Goal: Task Accomplishment & Management: Use online tool/utility

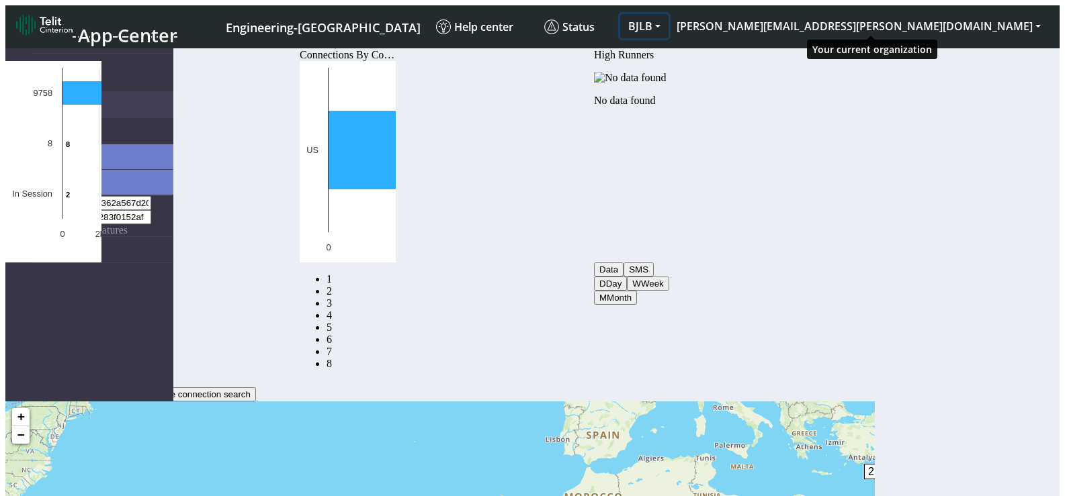
click at [668, 15] on button "BJLB" at bounding box center [644, 26] width 48 height 24
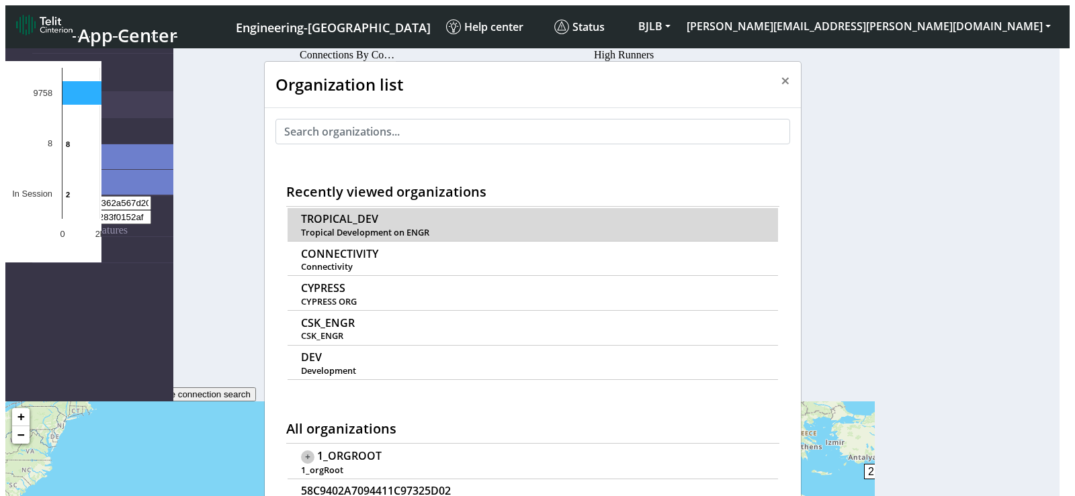
scroll to position [5, 0]
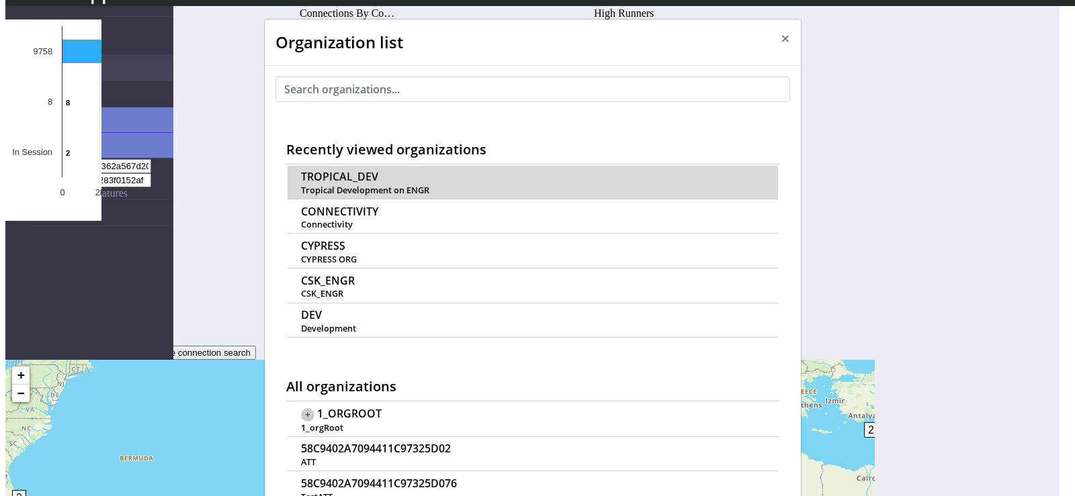
click at [355, 171] on span "TROPICAL_DEV" at bounding box center [339, 177] width 77 height 13
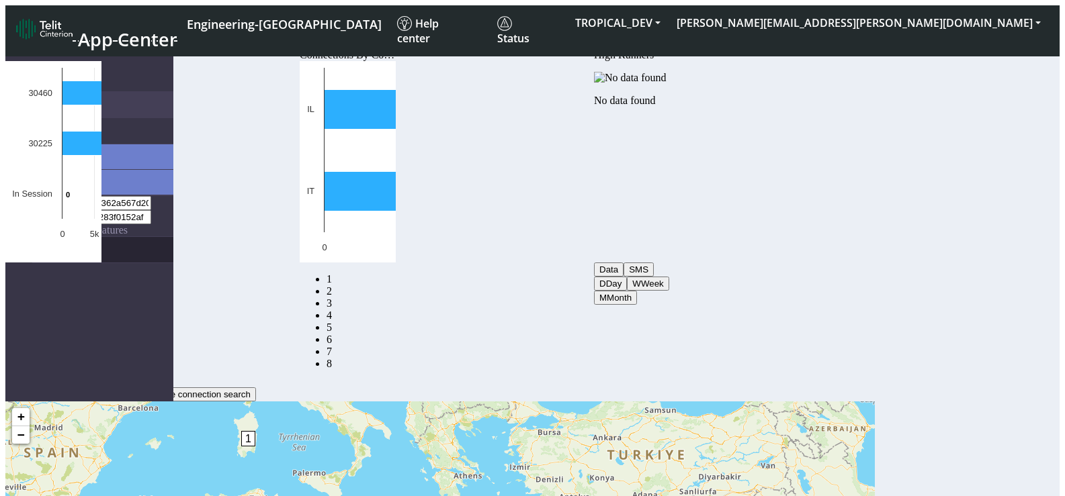
click at [56, 237] on link "eUICCs" at bounding box center [102, 250] width 141 height 26
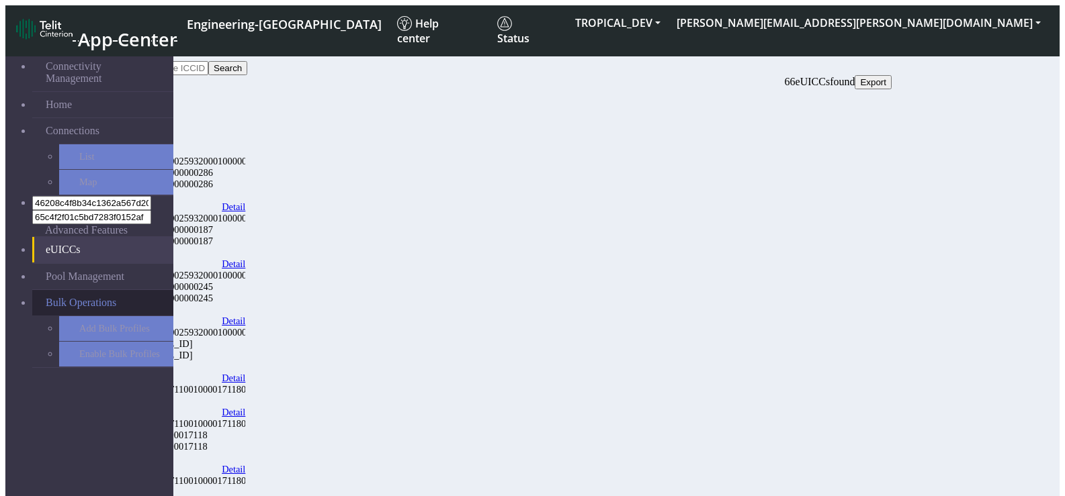
click at [66, 297] on span "Bulk Operations" at bounding box center [81, 303] width 71 height 12
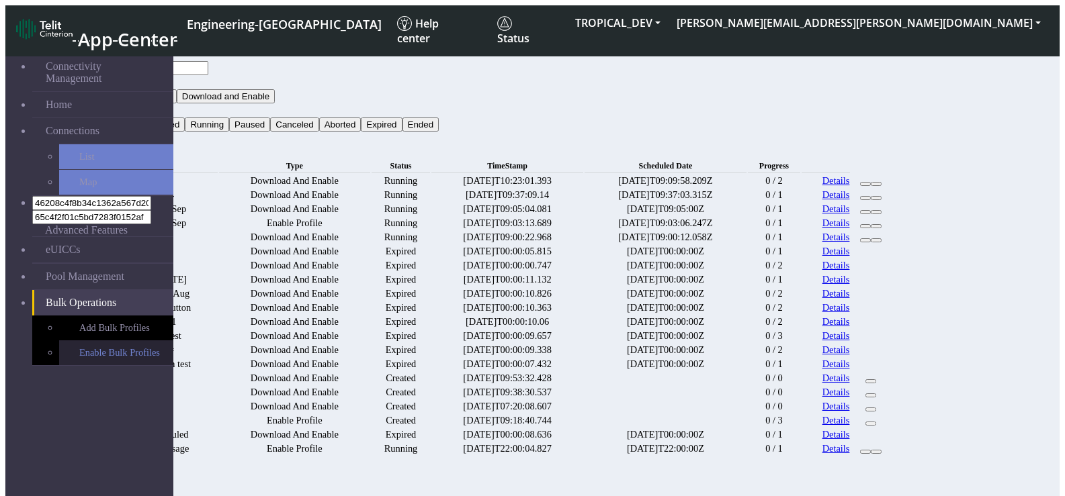
click at [104, 341] on link "Enable Bulk Profiles" at bounding box center [116, 353] width 114 height 25
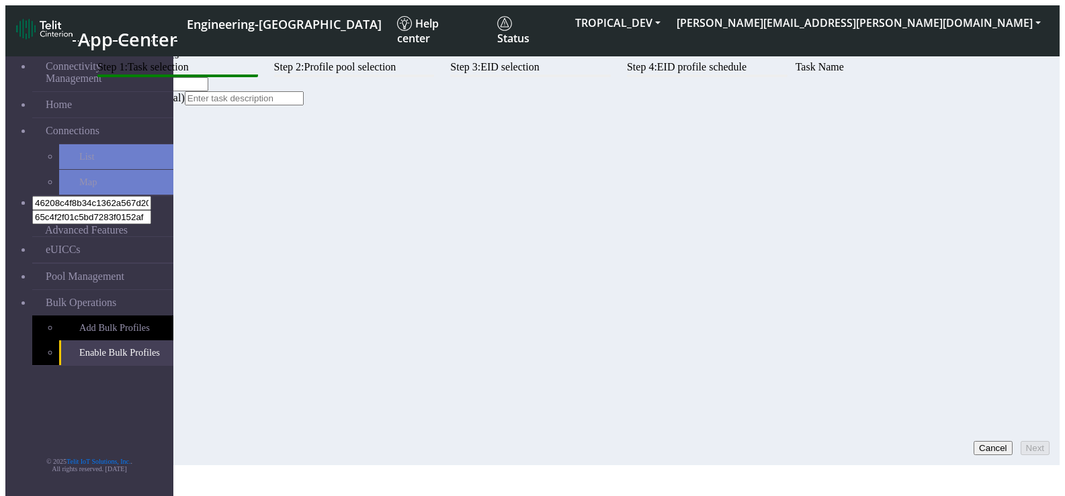
click at [208, 91] on input "text" at bounding box center [148, 84] width 119 height 14
type input "enable test"
click at [1024, 441] on button "Next" at bounding box center [1034, 448] width 29 height 14
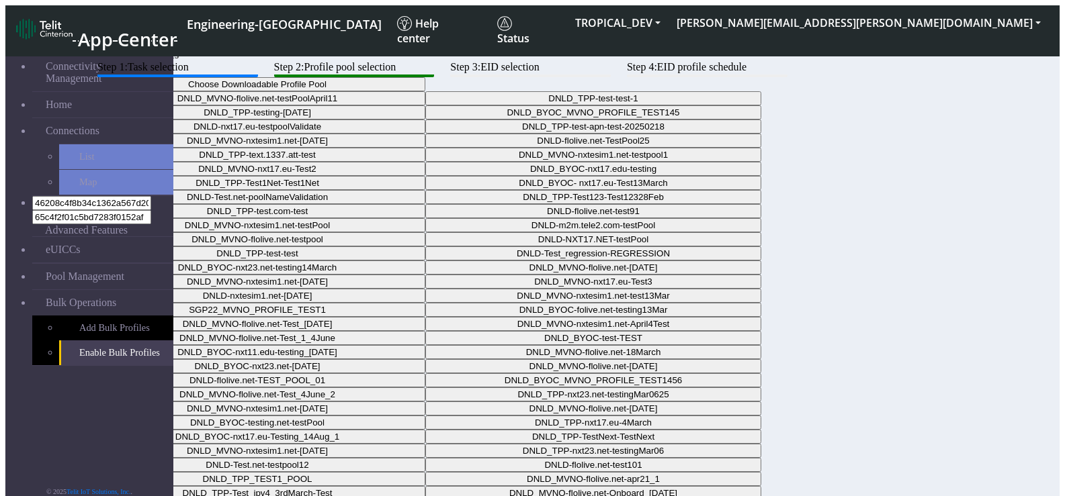
click at [425, 91] on button "Choose Downloadable Profile Pool" at bounding box center [257, 84] width 336 height 14
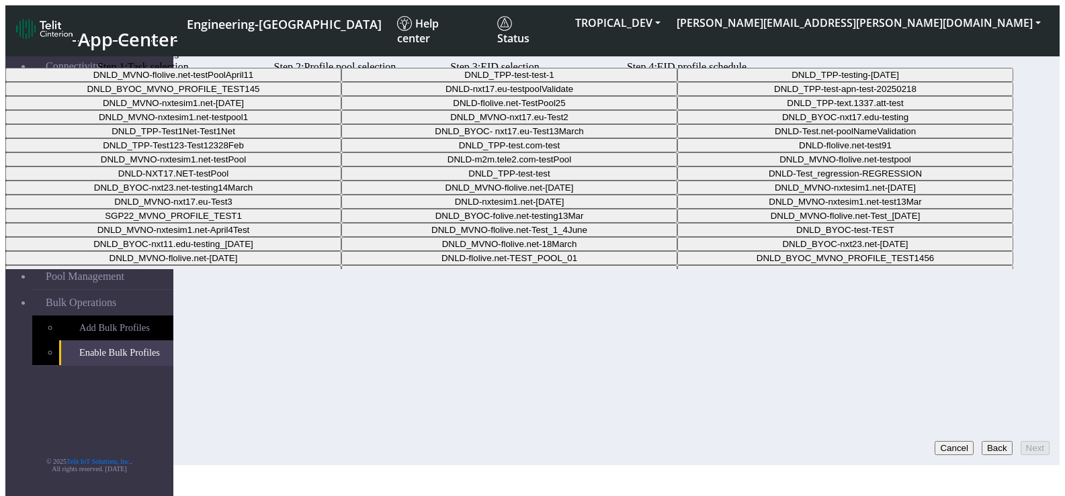
click at [633, 82] on Pool0a4bb425-3b17-46be-a84b-08cb163d2d9b-dropdown "DNLD_TPP-test-test-1" at bounding box center [509, 75] width 336 height 14
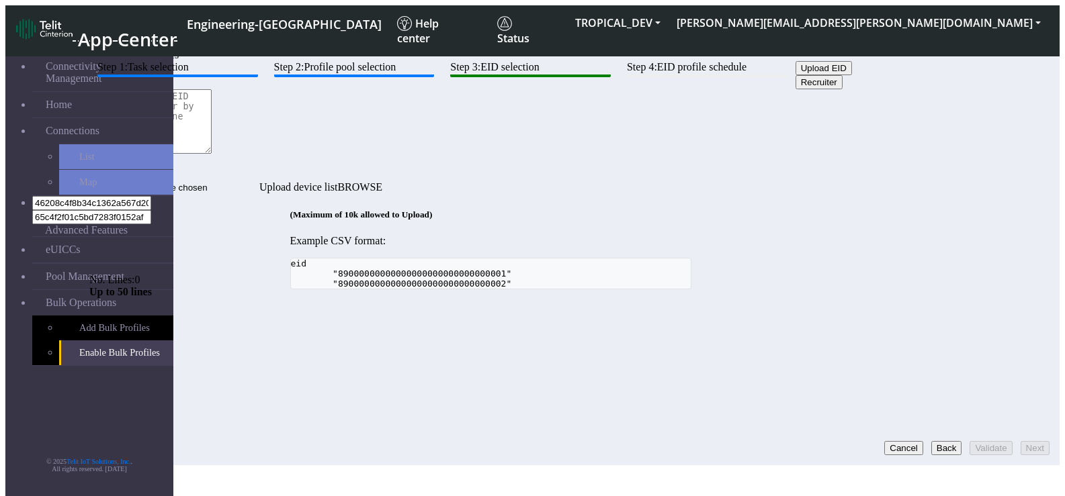
click at [931, 441] on button "Back" at bounding box center [946, 448] width 31 height 14
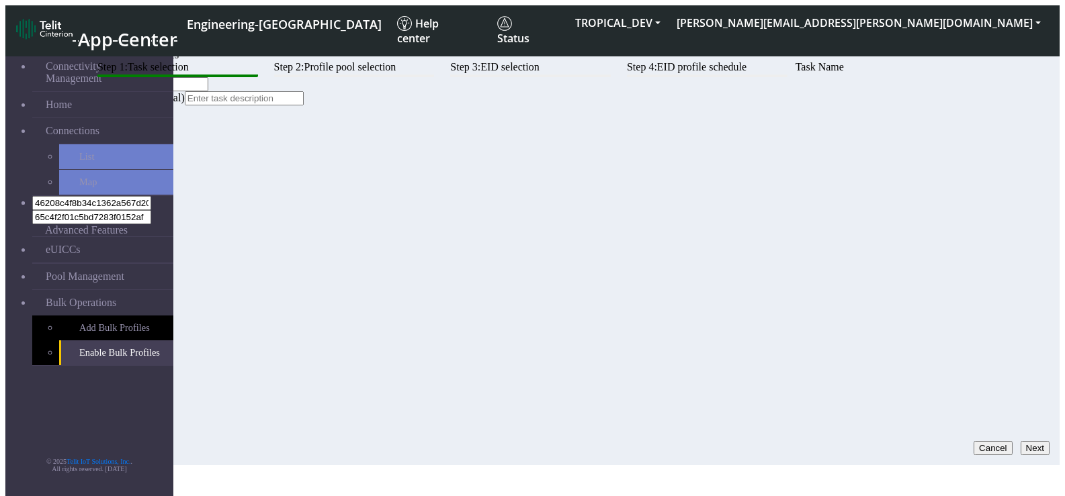
click at [1024, 441] on button "Next" at bounding box center [1034, 448] width 29 height 14
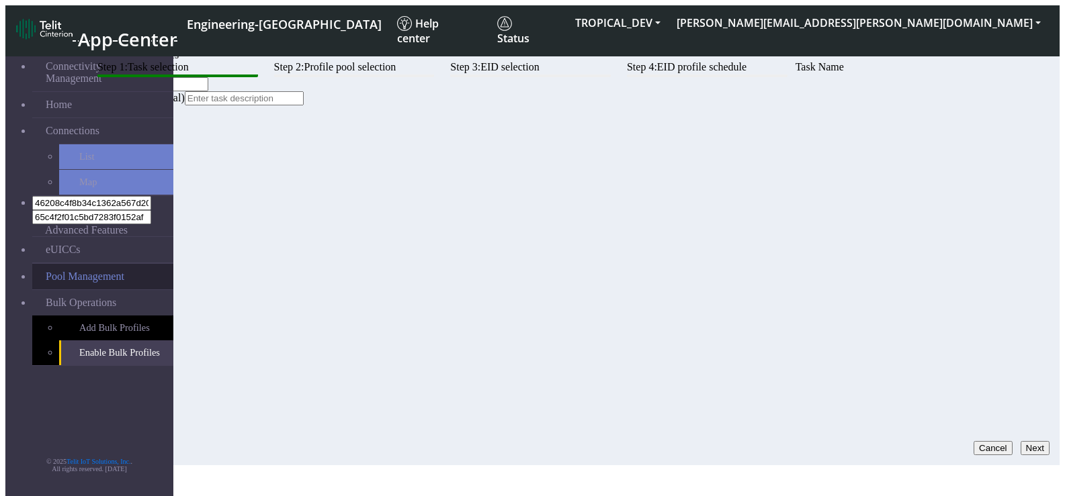
click at [46, 264] on link "Pool Management" at bounding box center [102, 277] width 141 height 26
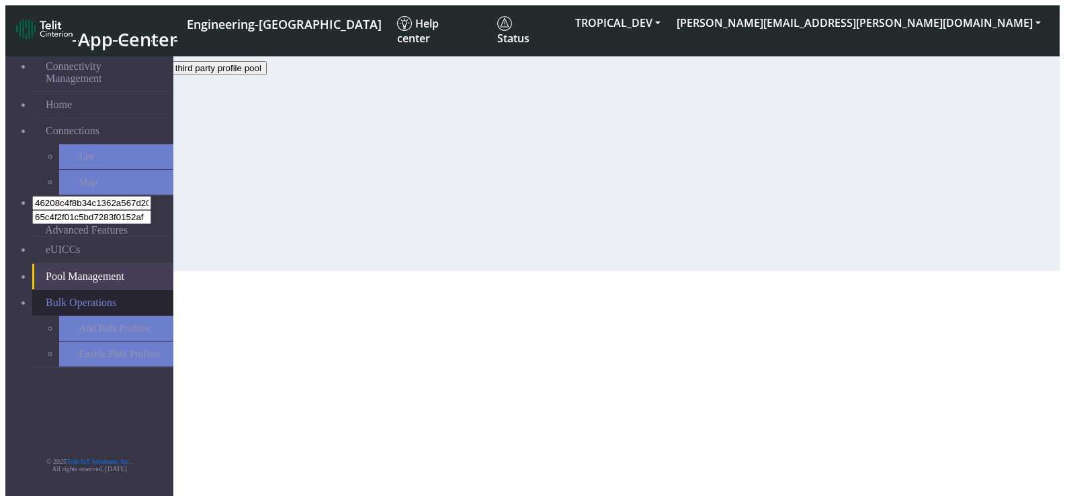
click at [58, 297] on span "Bulk Operations" at bounding box center [81, 303] width 71 height 12
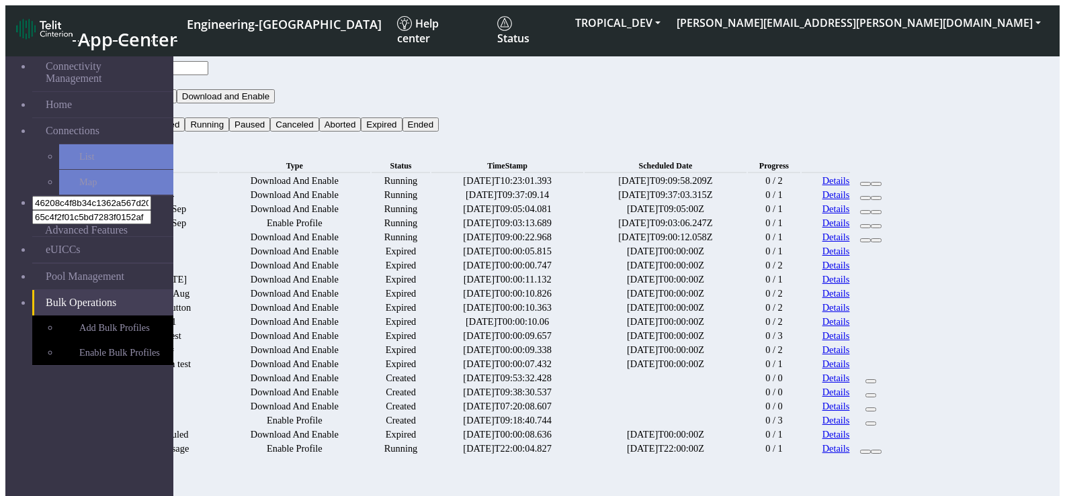
click at [66, 341] on link "Enable Bulk Profiles" at bounding box center [116, 353] width 114 height 25
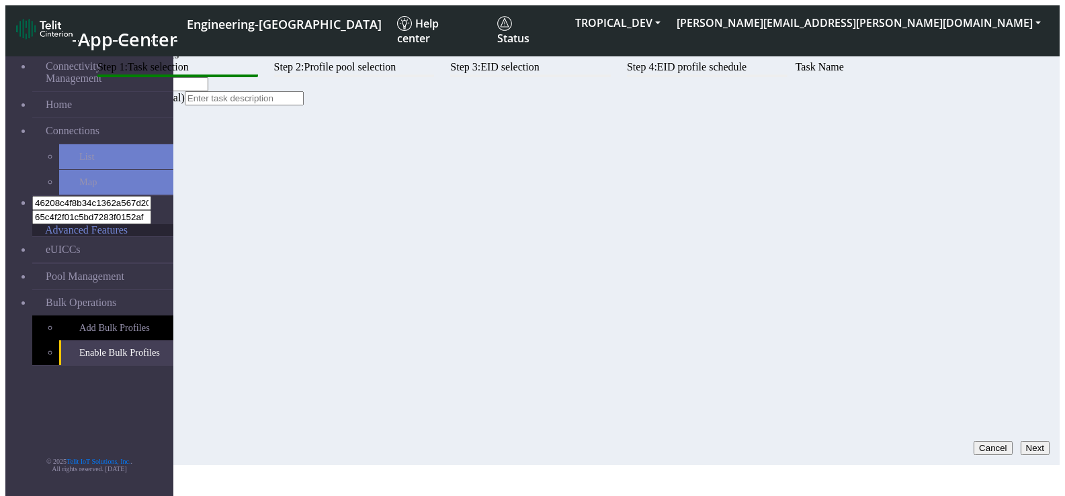
drag, startPoint x: 263, startPoint y: 153, endPoint x: 129, endPoint y: 150, distance: 134.4
click at [129, 150] on section "Connectivity Management Home Connections List Map 46208c4f8b34c1362a567d209a149…" at bounding box center [532, 253] width 1054 height 423
click at [987, 441] on button "Cancel" at bounding box center [992, 448] width 39 height 14
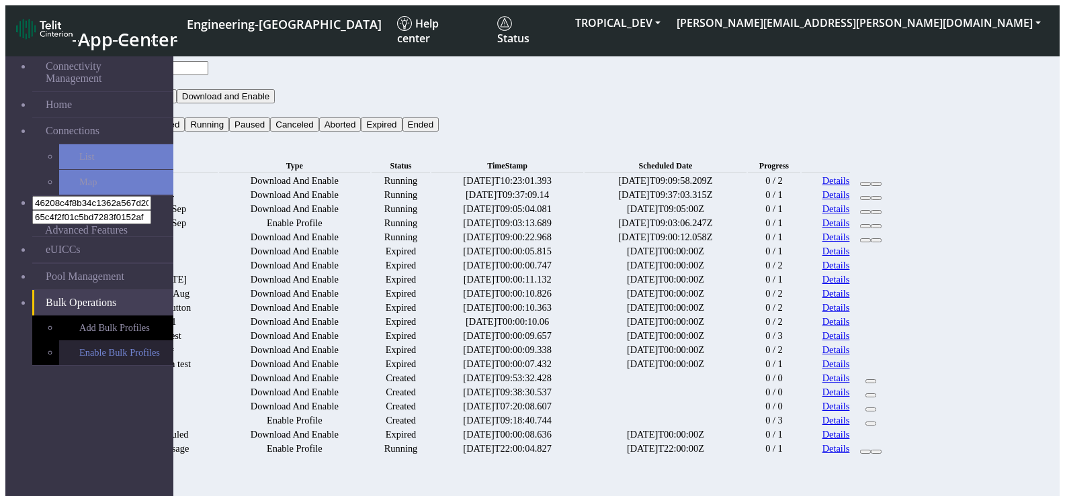
click at [87, 341] on link "Enable Bulk Profiles" at bounding box center [116, 353] width 114 height 25
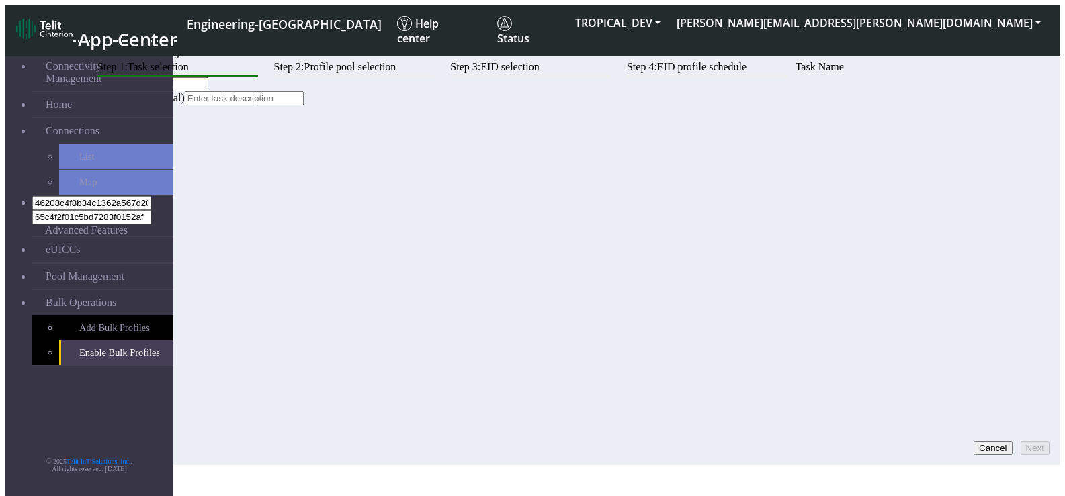
click at [208, 91] on input "text" at bounding box center [148, 84] width 119 height 14
type input "enable test 1"
click at [1028, 441] on button "Next" at bounding box center [1034, 448] width 29 height 14
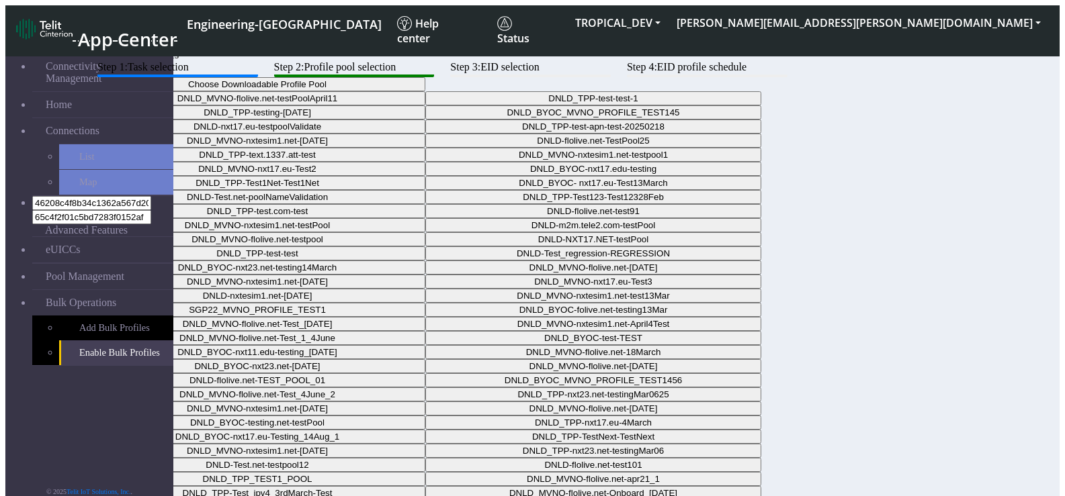
click at [425, 91] on button "Choose Downloadable Profile Pool" at bounding box center [257, 84] width 336 height 14
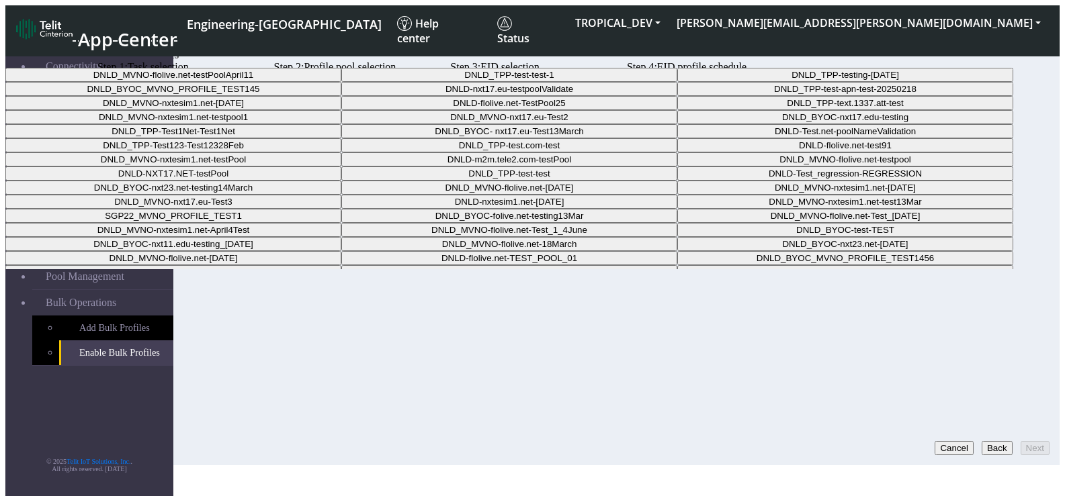
drag, startPoint x: 866, startPoint y: 254, endPoint x: 898, endPoint y: 377, distance: 127.5
click at [877, 91] on div "Step 1: Task selection Step 2: Profile pool selection Step 3: EID selection Ste…" at bounding box center [490, 76] width 802 height 30
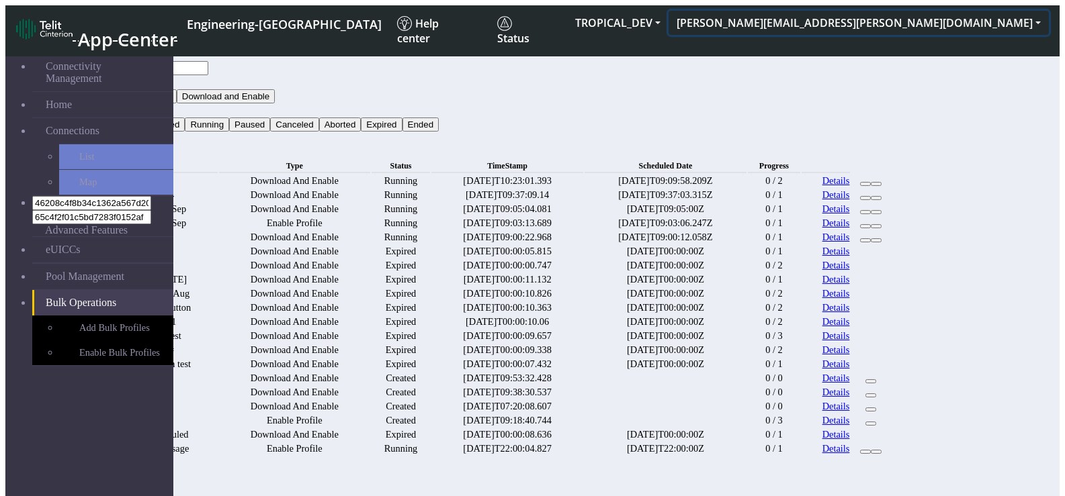
click at [950, 28] on button "[PERSON_NAME][EMAIL_ADDRESS][PERSON_NAME][DOMAIN_NAME]" at bounding box center [858, 23] width 380 height 24
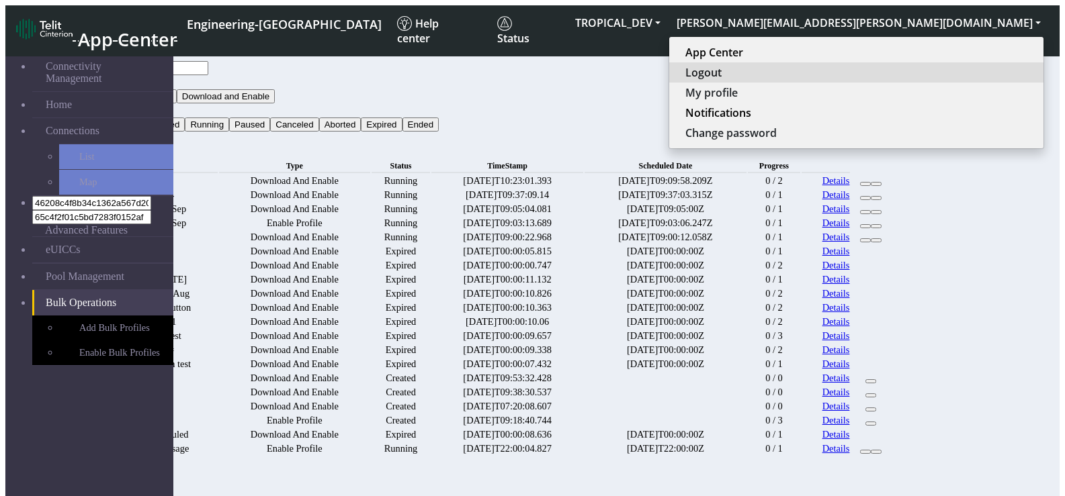
click at [930, 66] on button "Logout" at bounding box center [856, 72] width 374 height 20
